Goal: Task Accomplishment & Management: Manage account settings

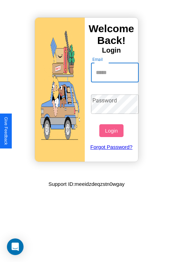
click at [116, 72] on input "Email" at bounding box center [115, 72] width 48 height 19
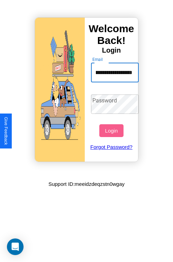
scroll to position [0, 43]
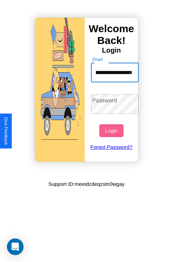
type input "**********"
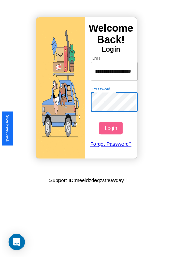
scroll to position [0, 0]
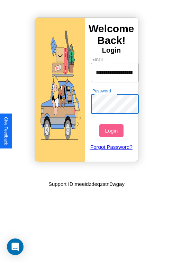
click at [112, 130] on button "Login" at bounding box center [111, 130] width 24 height 13
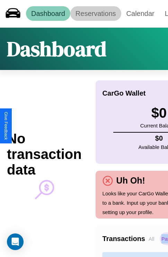
click at [95, 13] on link "Reservations" at bounding box center [95, 13] width 51 height 15
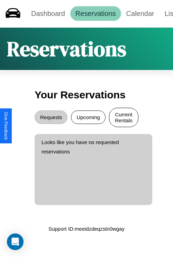
click at [123, 118] on button "Current Rentals" at bounding box center [123, 117] width 29 height 19
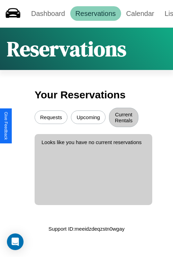
click at [88, 118] on button "Upcoming" at bounding box center [88, 116] width 35 height 13
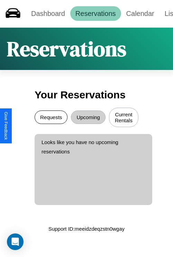
click at [51, 118] on button "Requests" at bounding box center [51, 116] width 33 height 13
